Goal: Task Accomplishment & Management: Use online tool/utility

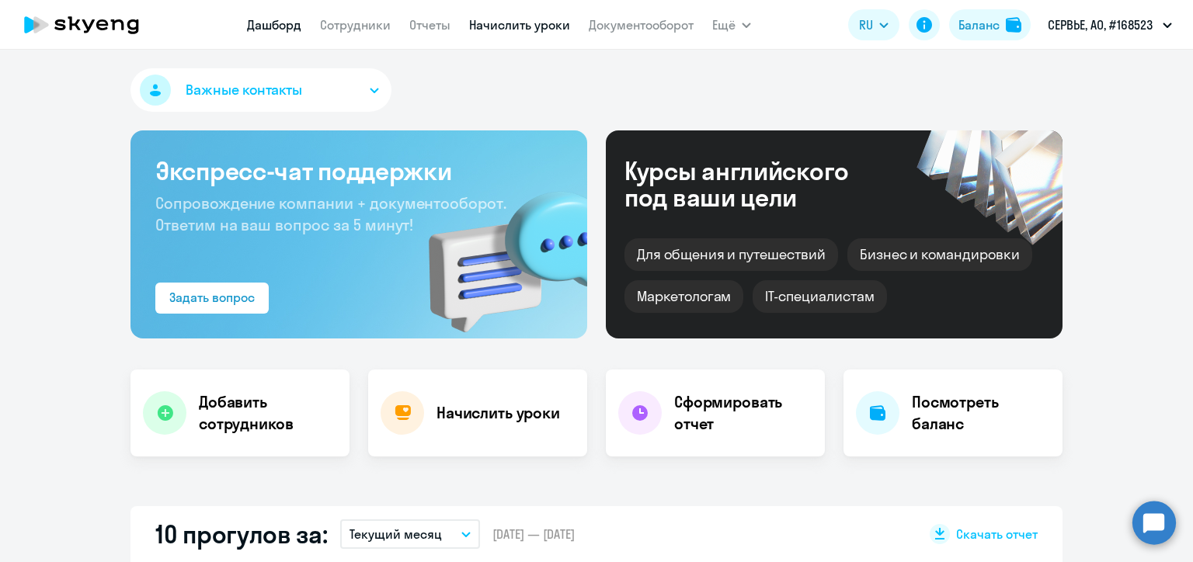
click at [526, 24] on link "Начислить уроки" at bounding box center [519, 25] width 101 height 16
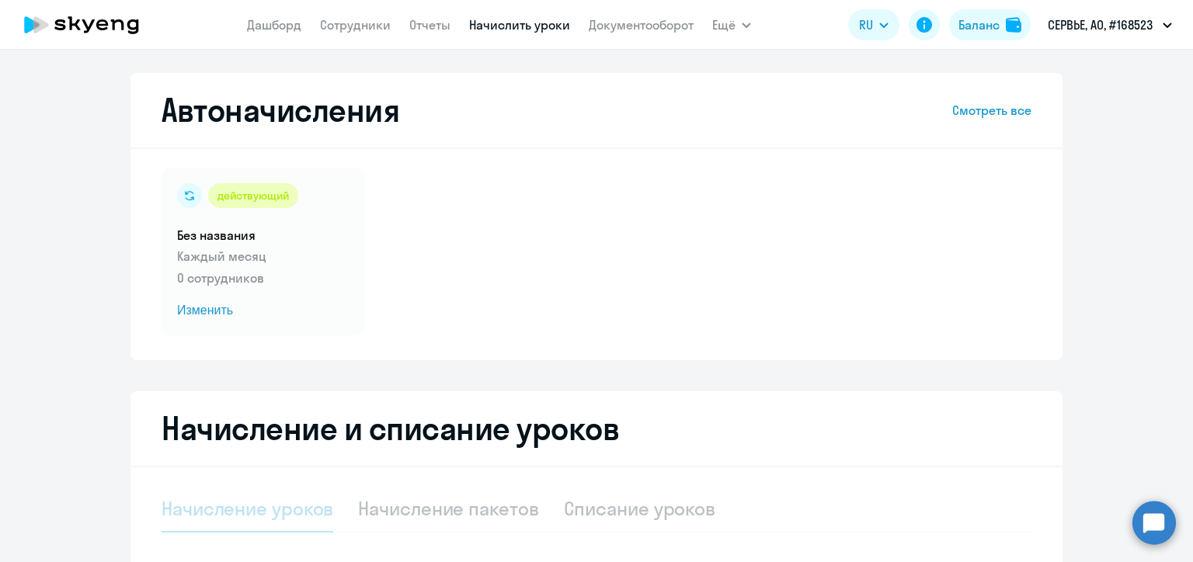
select select "10"
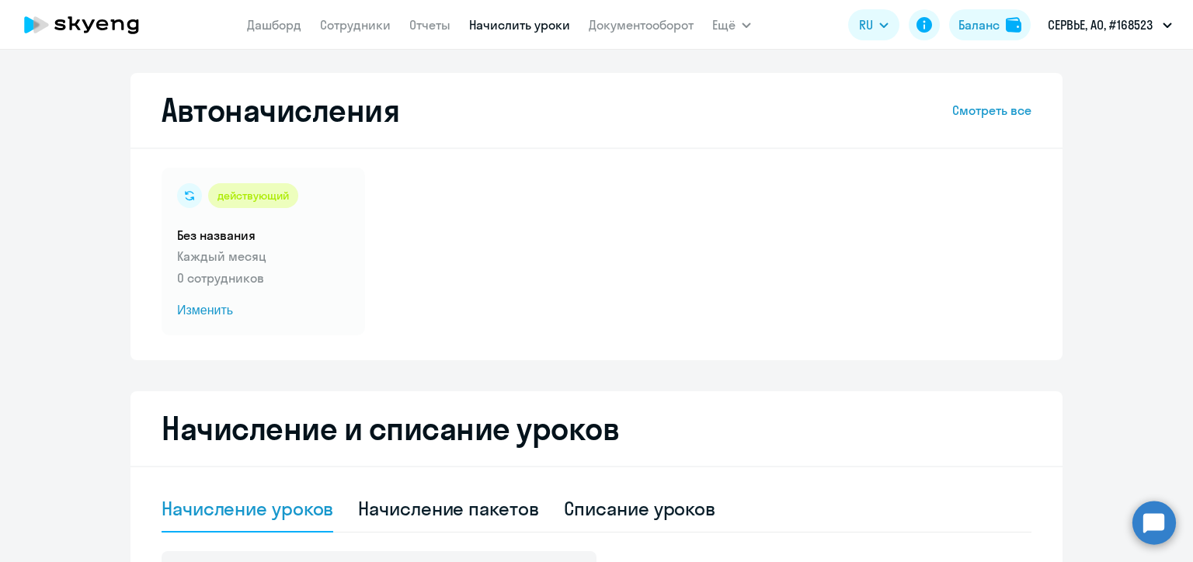
scroll to position [155, 0]
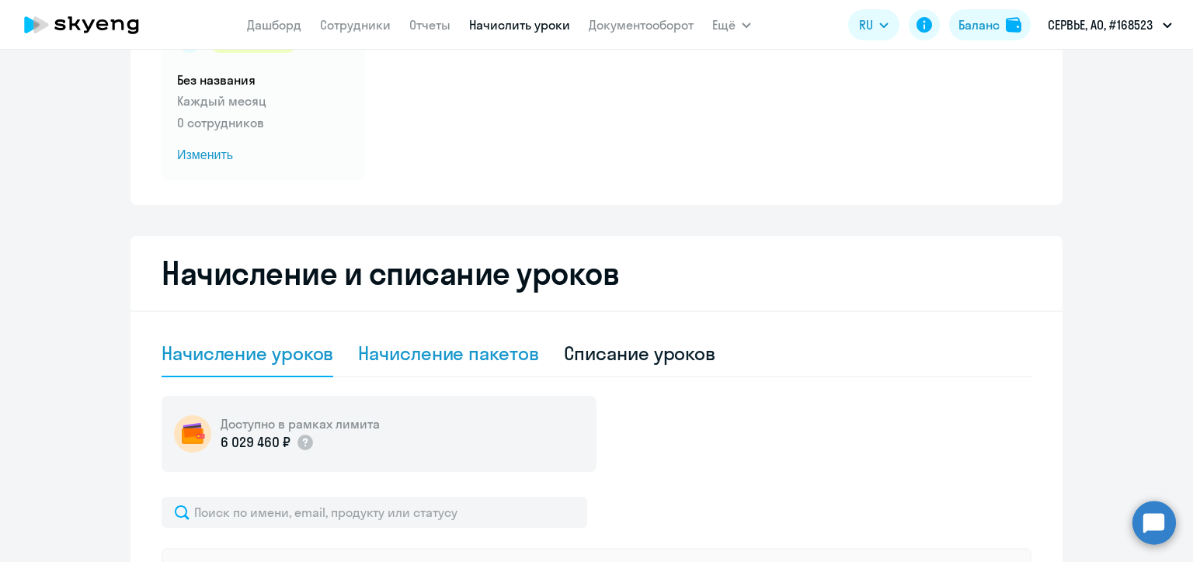
click at [478, 350] on div "Начисление пакетов" at bounding box center [448, 353] width 180 height 25
select select "10"
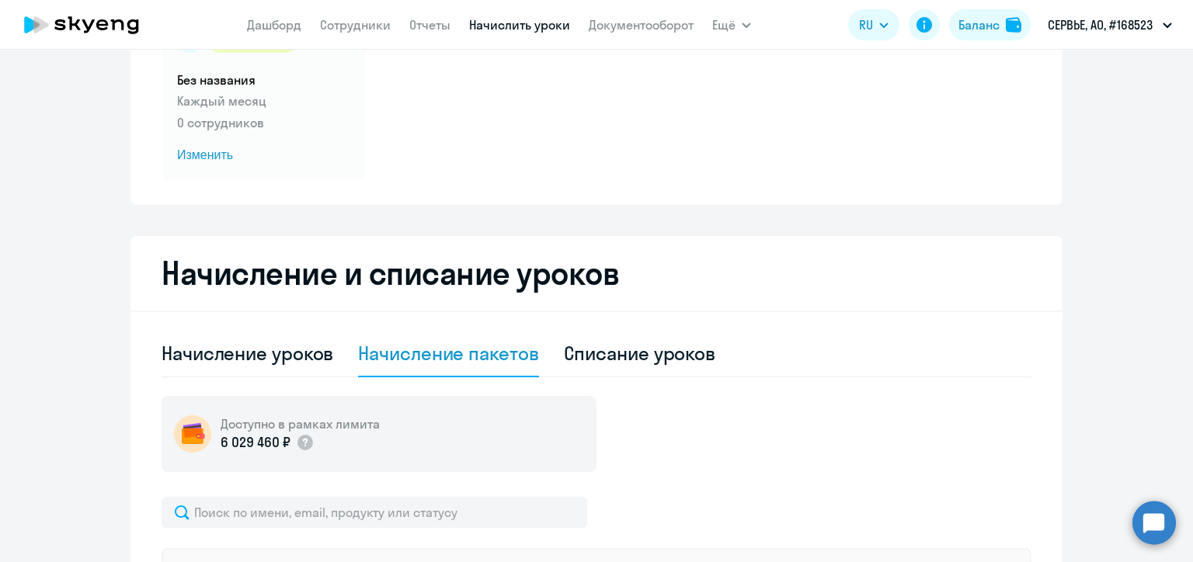
scroll to position [388, 0]
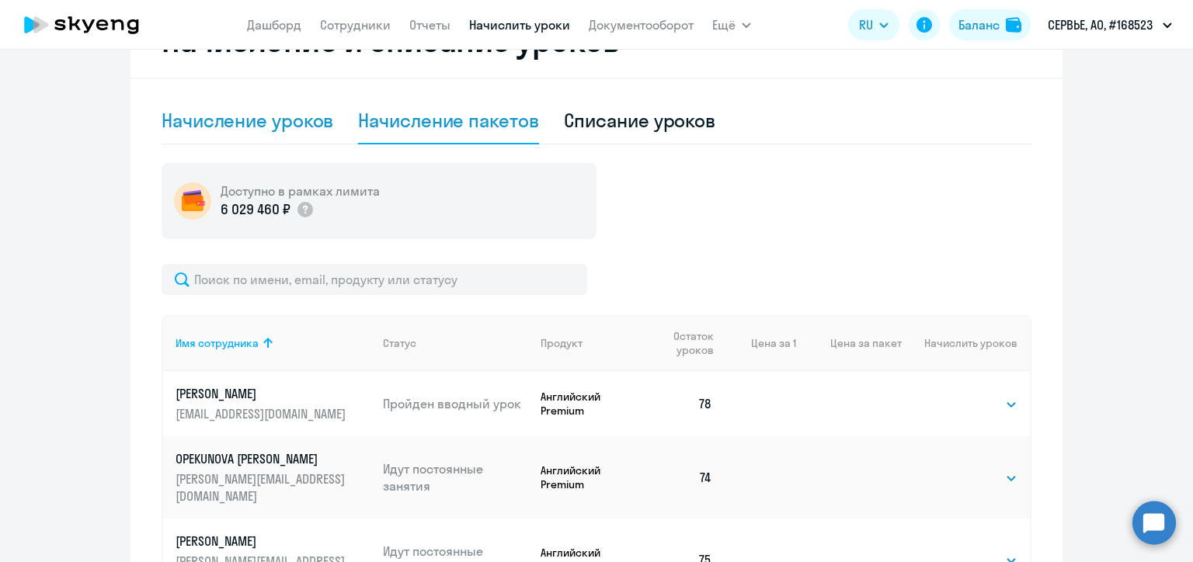
click at [274, 130] on div "Начисление уроков" at bounding box center [248, 120] width 172 height 25
select select "10"
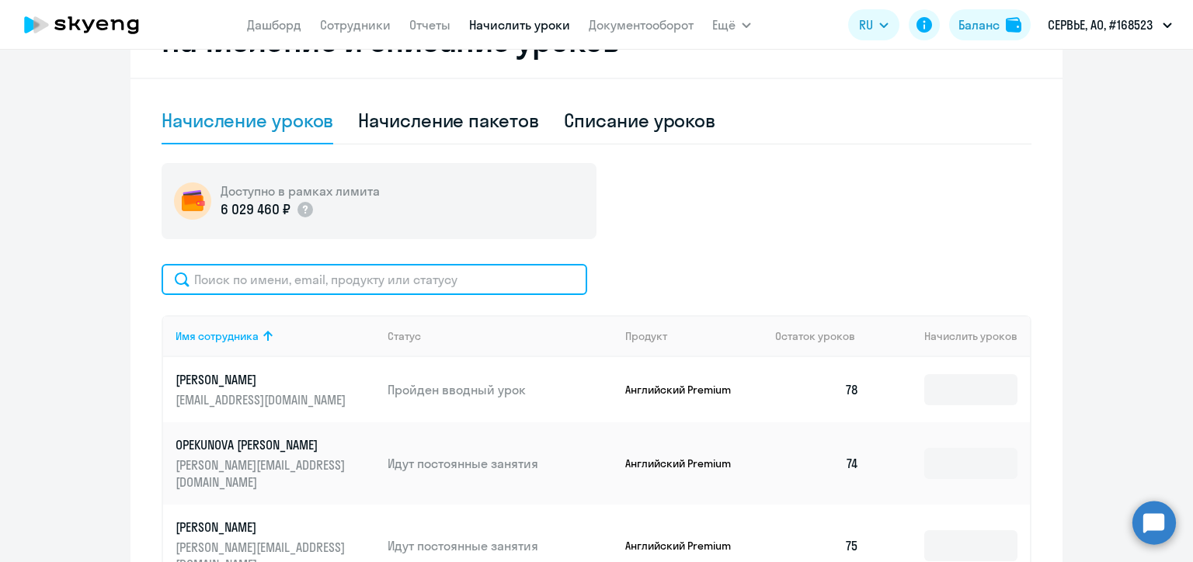
click at [307, 278] on input "text" at bounding box center [375, 279] width 426 height 31
paste input "[PERSON_NAME]"
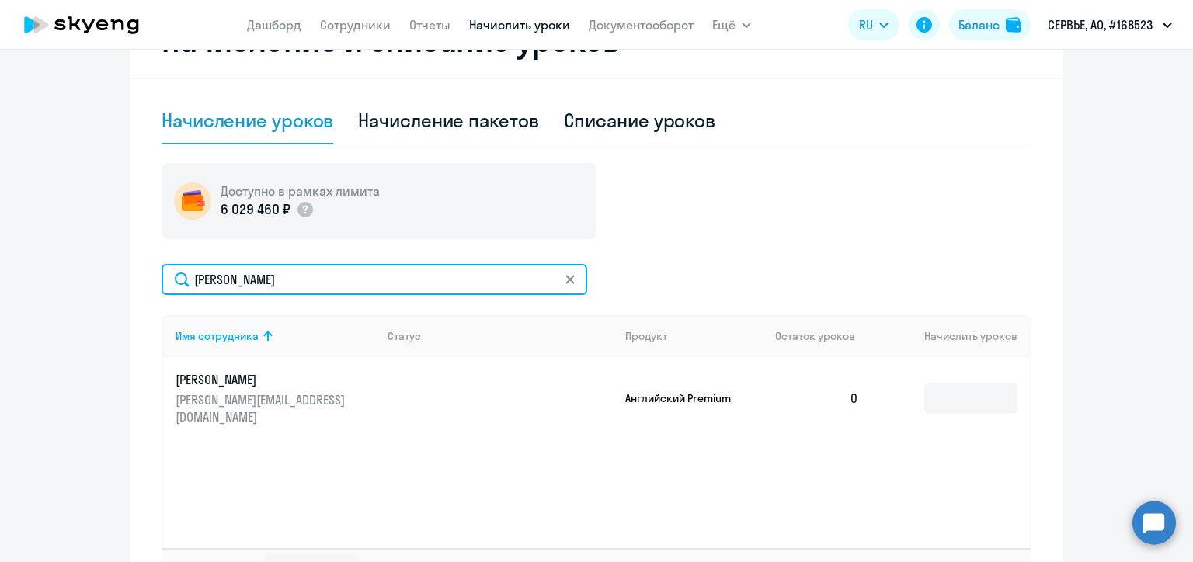
scroll to position [505, 0]
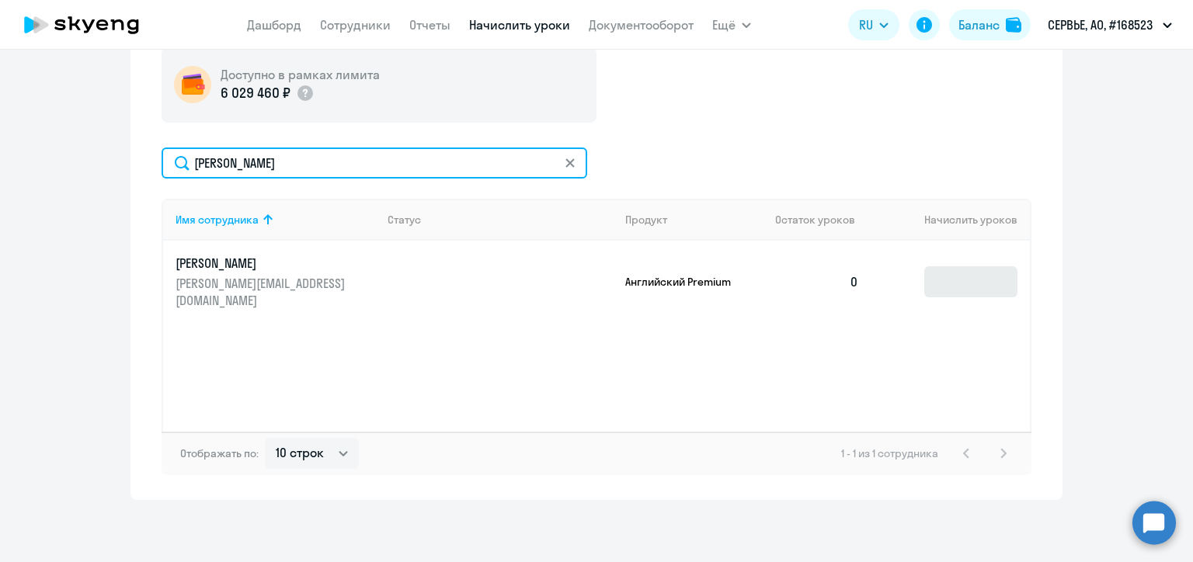
type input "[PERSON_NAME]"
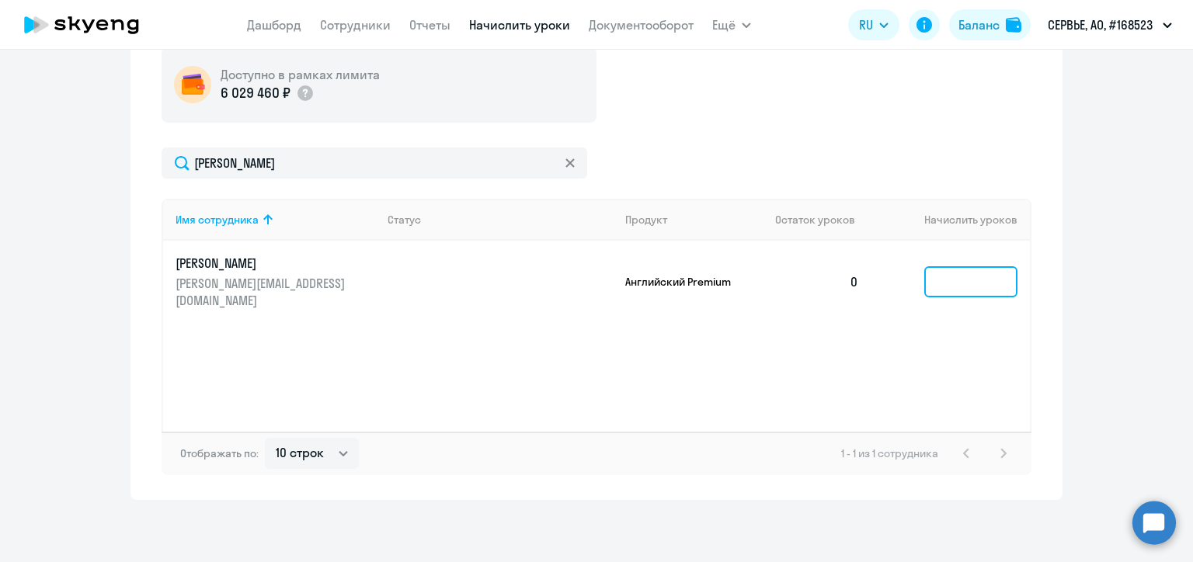
click at [952, 277] on input at bounding box center [970, 281] width 93 height 31
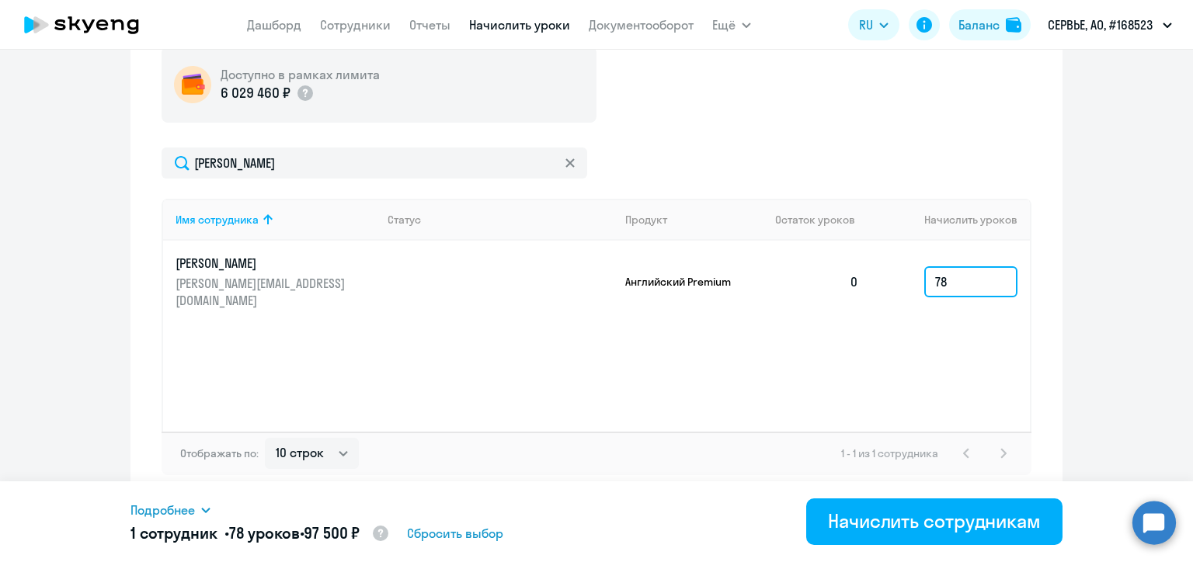
type input "78"
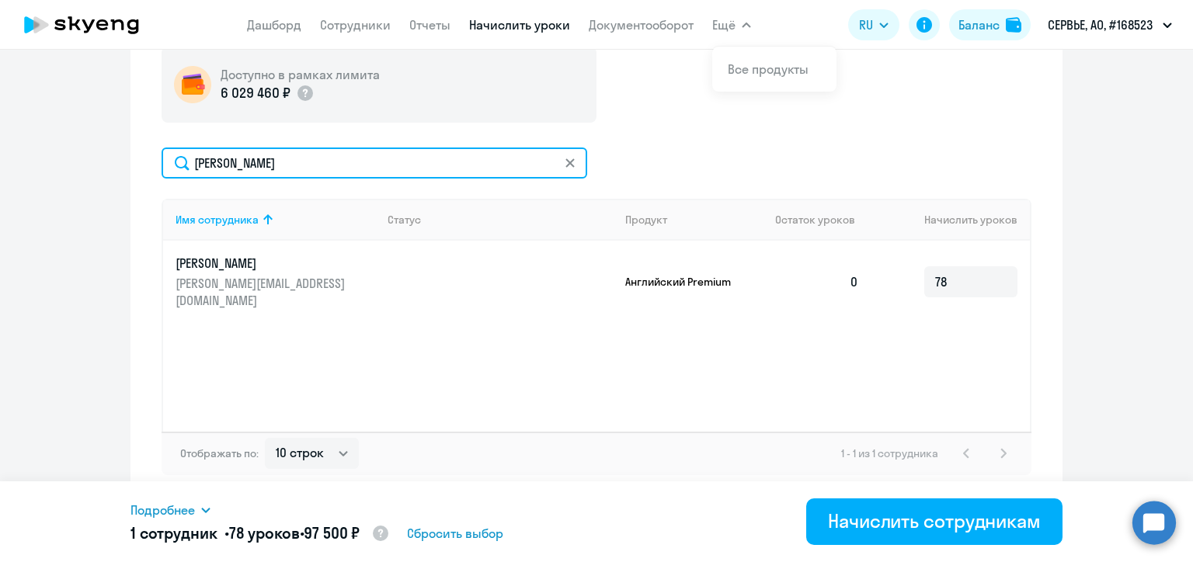
drag, startPoint x: 255, startPoint y: 155, endPoint x: 172, endPoint y: 157, distance: 82.3
click at [172, 157] on input "[PERSON_NAME]" at bounding box center [375, 163] width 426 height 31
paste input "аштай"
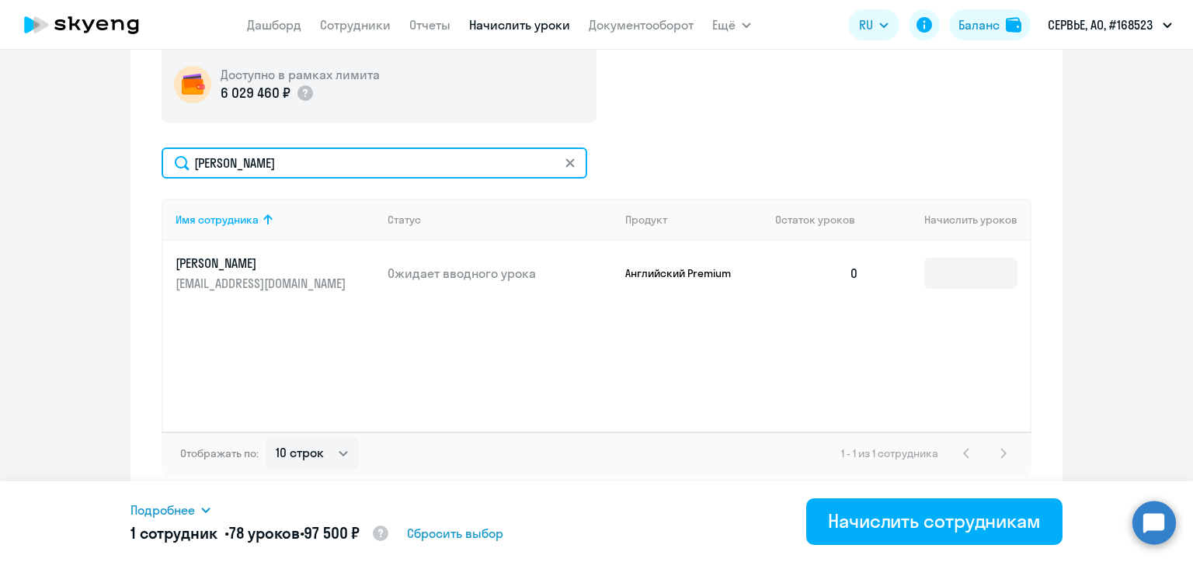
type input "[PERSON_NAME]"
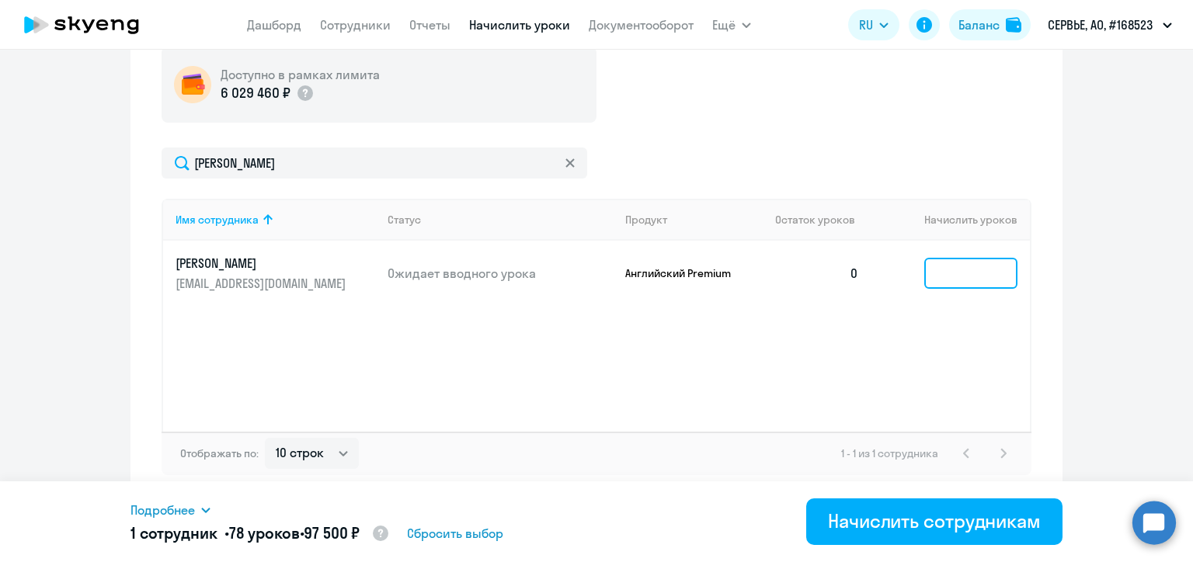
click at [955, 275] on input at bounding box center [970, 273] width 93 height 31
type input "78"
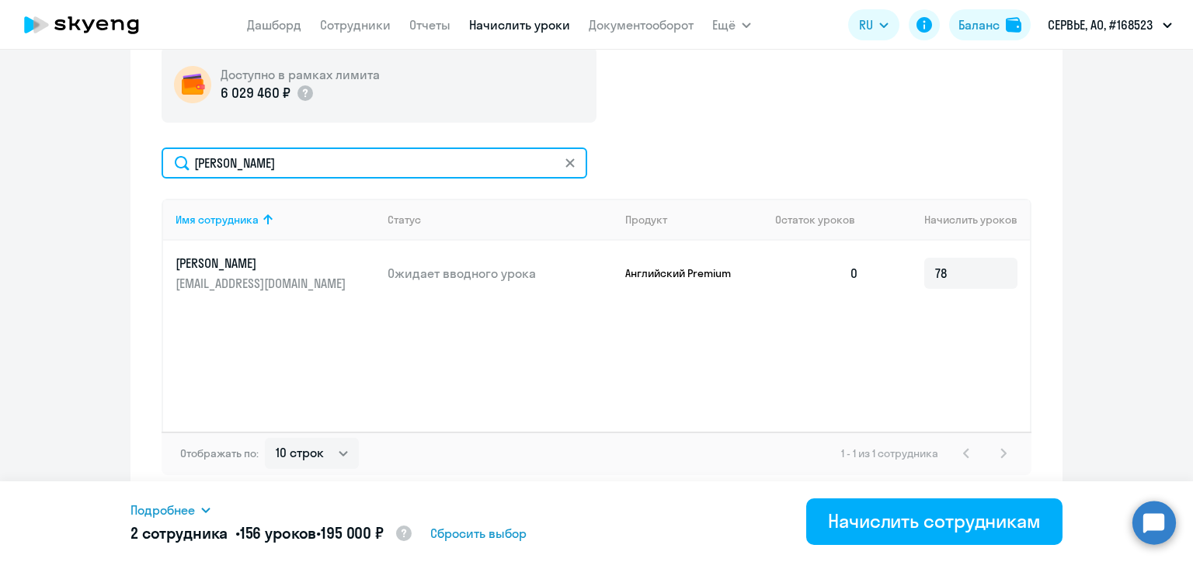
click at [236, 170] on input "[PERSON_NAME]" at bounding box center [375, 163] width 426 height 31
paste input "екмарева"
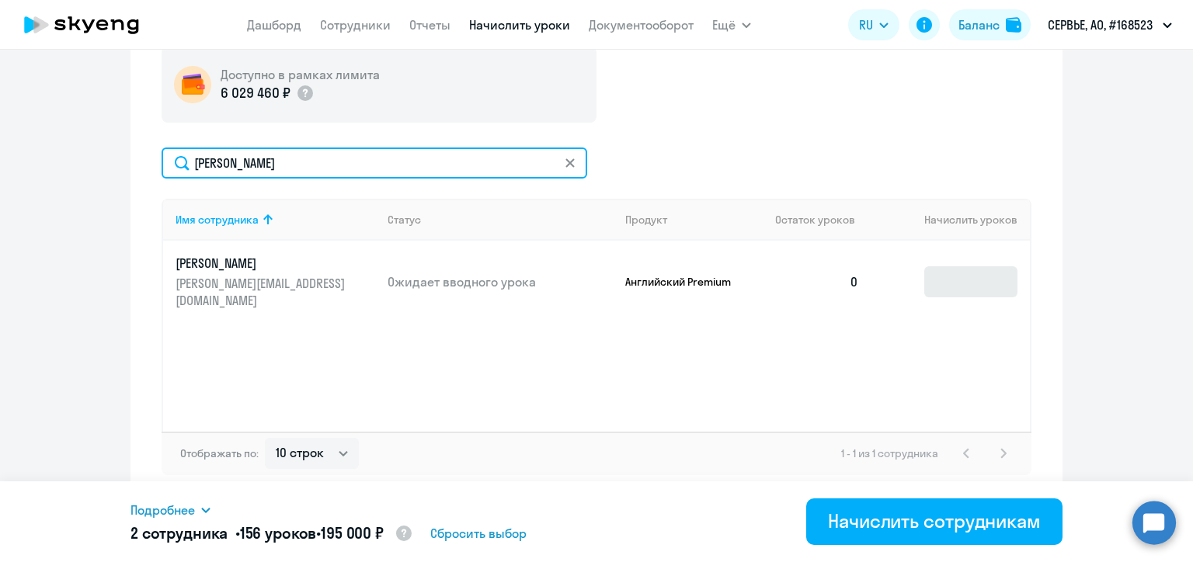
type input "[PERSON_NAME]"
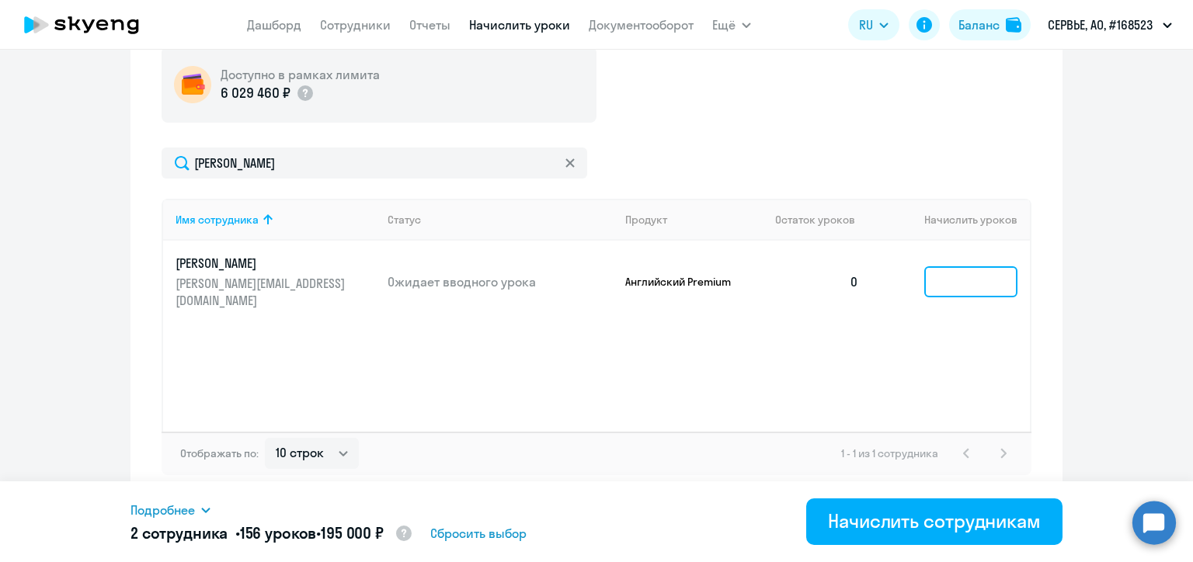
click at [946, 271] on input at bounding box center [970, 281] width 93 height 31
type input "78"
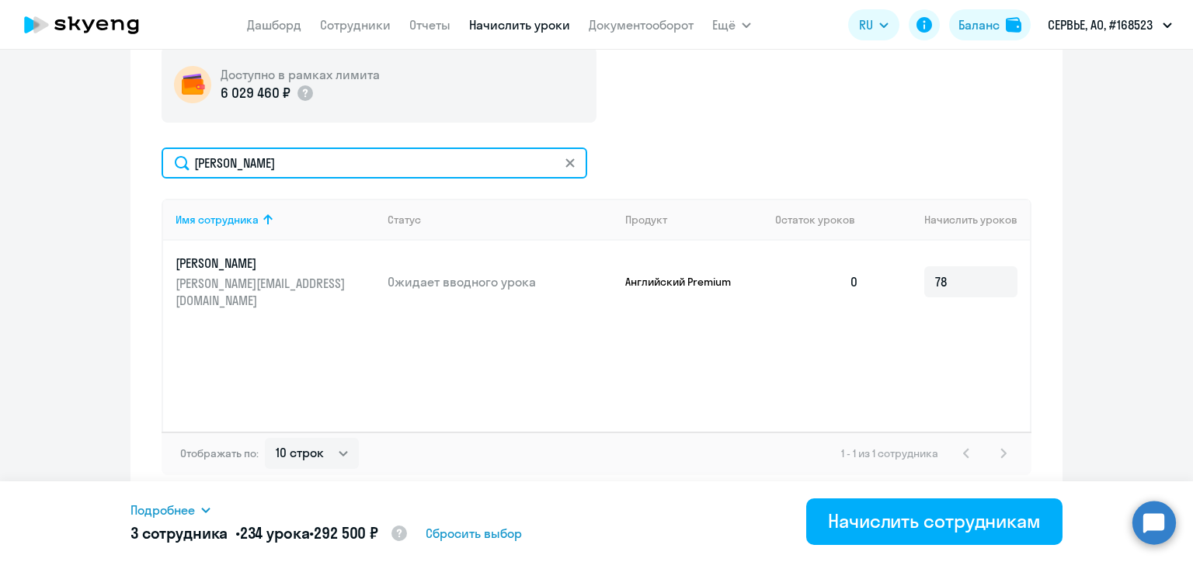
click at [250, 158] on input "[PERSON_NAME]" at bounding box center [375, 163] width 426 height 31
paste input "[PERSON_NAME]"
type input "[PERSON_NAME]"
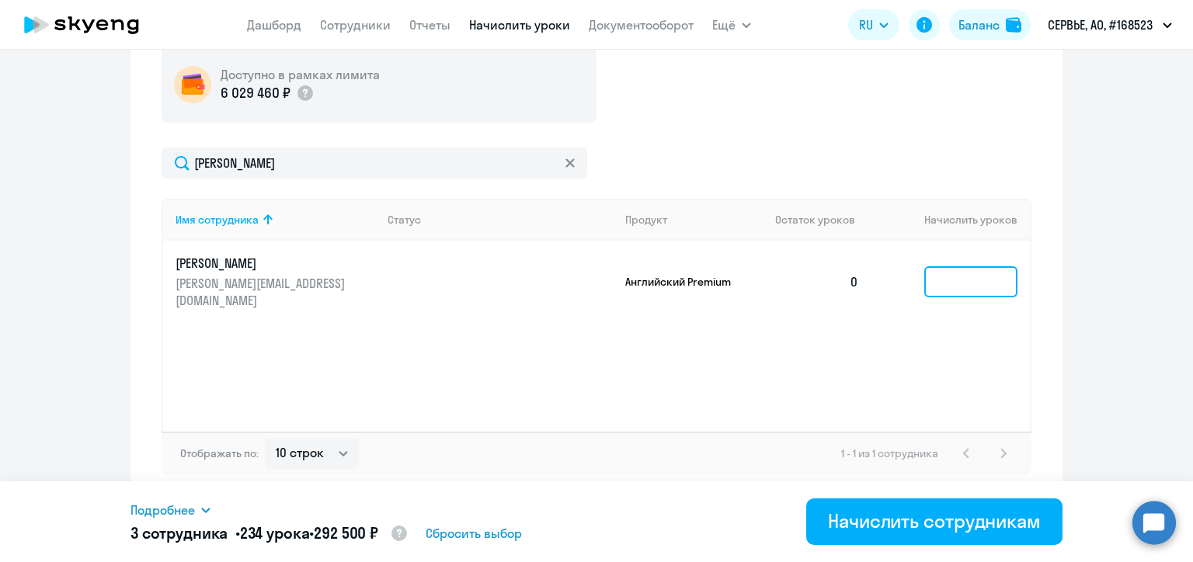
click at [959, 274] on input at bounding box center [970, 281] width 93 height 31
type input "78"
click at [690, 454] on div "Отображать по: 10 строк 30 строк 50 строк 1 - 1 из 1 сотрудника" at bounding box center [597, 453] width 870 height 43
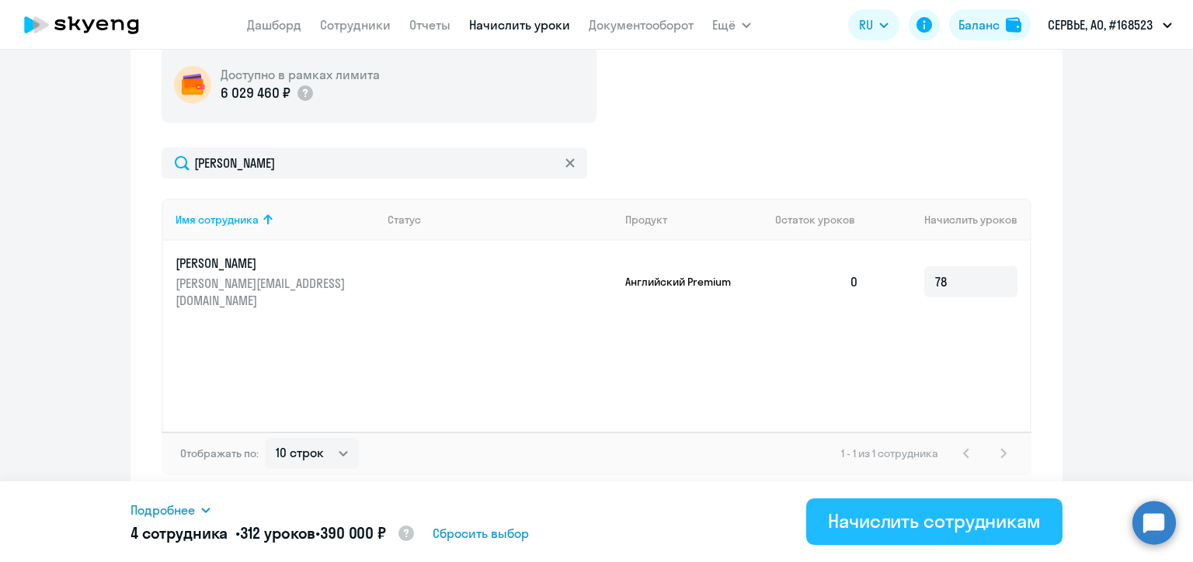
click at [955, 533] on div "Начислить сотрудникам" at bounding box center [934, 521] width 213 height 25
